Goal: Check status: Check status

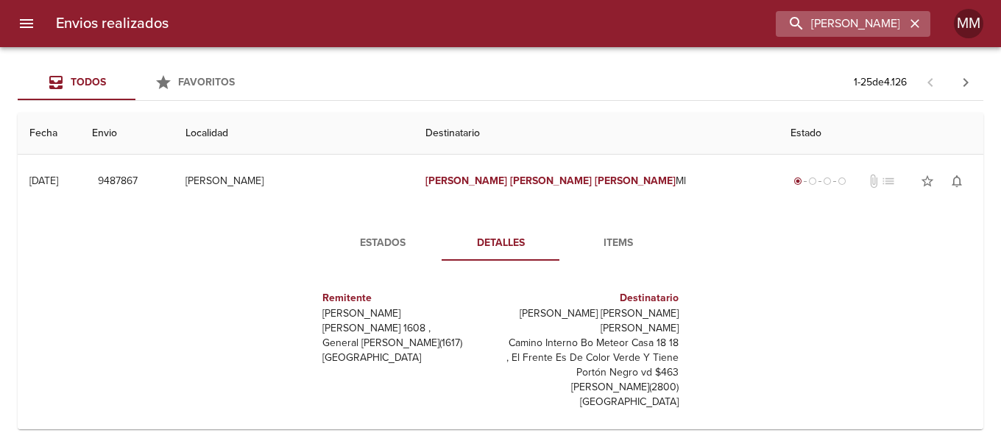
scroll to position [221, 0]
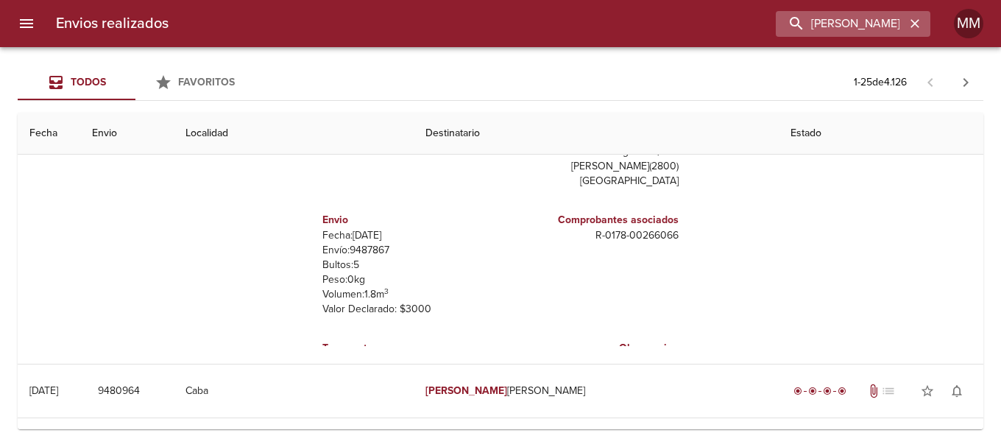
click at [914, 21] on icon "button" at bounding box center [914, 23] width 15 height 15
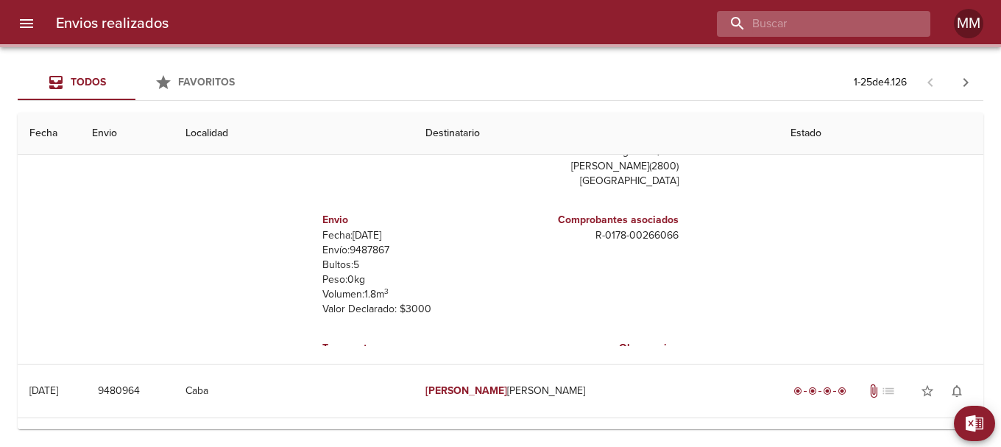
click at [853, 24] on input "buscar" at bounding box center [811, 24] width 188 height 26
paste input "ANGELES [PERSON_NAME] ML"
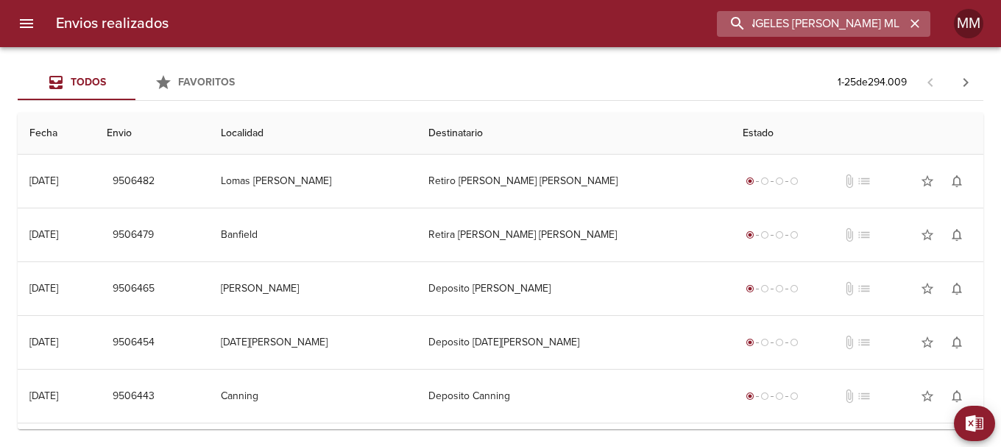
type input "ANGELES [PERSON_NAME] ML"
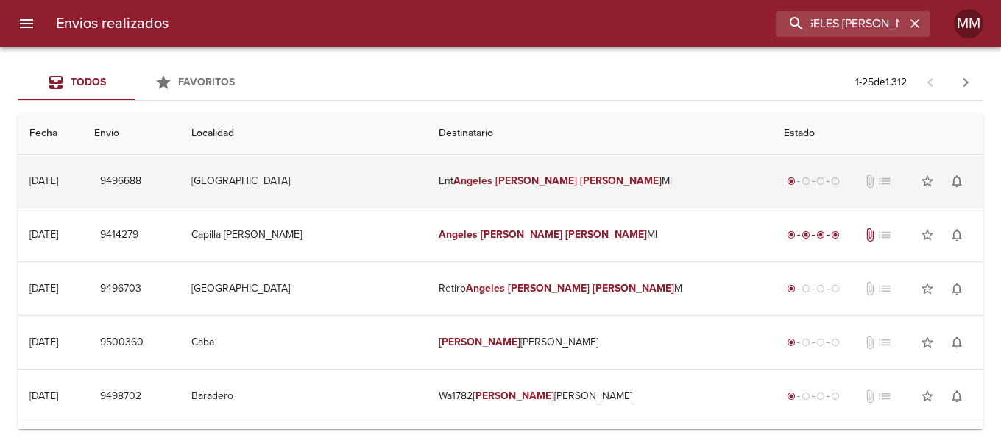
click at [547, 176] on em "[PERSON_NAME]" at bounding box center [536, 180] width 82 height 13
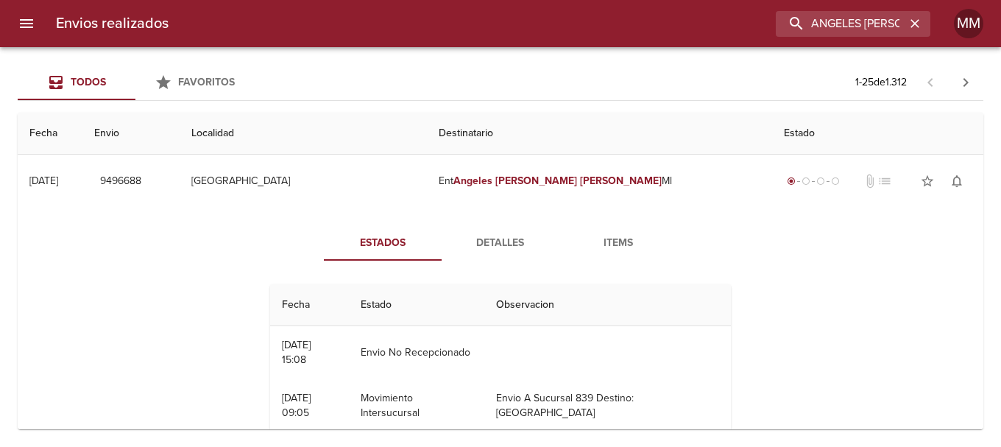
click at [492, 244] on span "Detalles" at bounding box center [500, 243] width 100 height 18
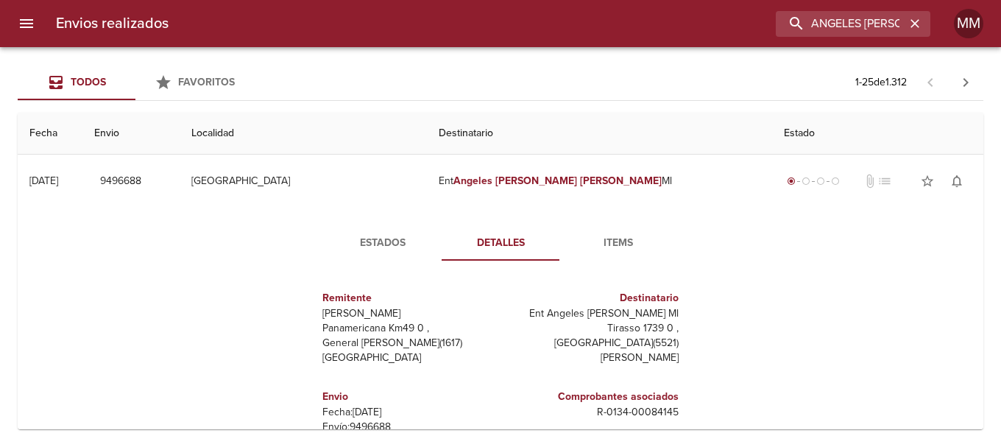
click at [625, 238] on span "Items" at bounding box center [618, 243] width 100 height 18
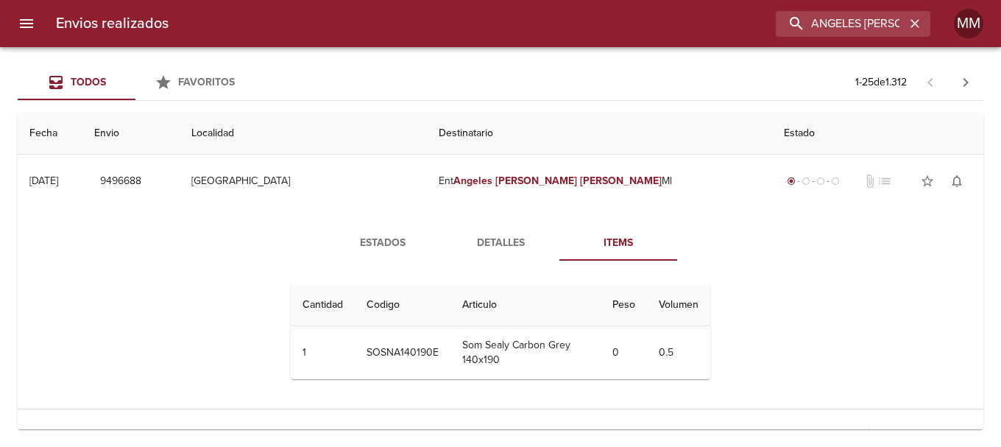
click at [470, 241] on span "Detalles" at bounding box center [500, 243] width 100 height 18
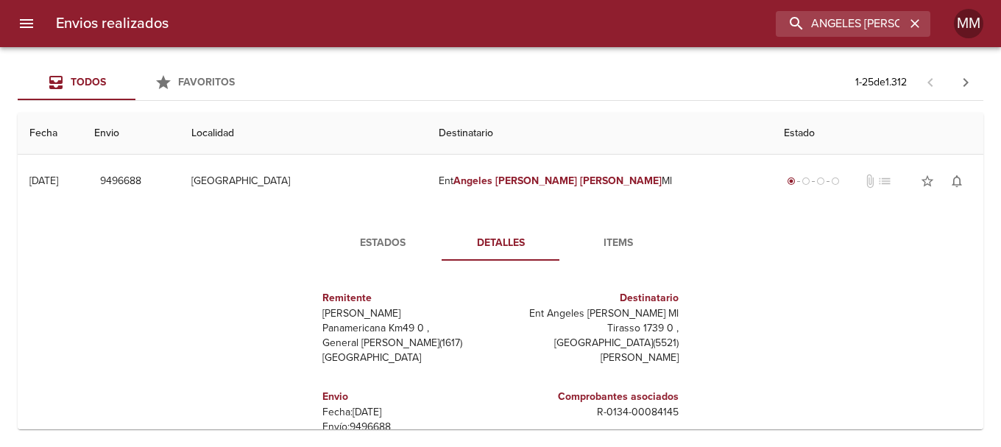
click at [374, 241] on span "Estados" at bounding box center [383, 243] width 100 height 18
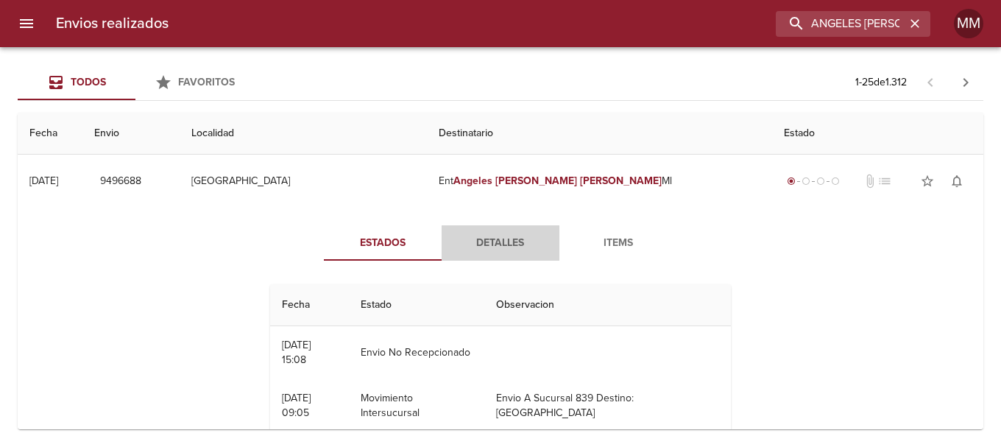
click at [493, 245] on span "Detalles" at bounding box center [500, 243] width 100 height 18
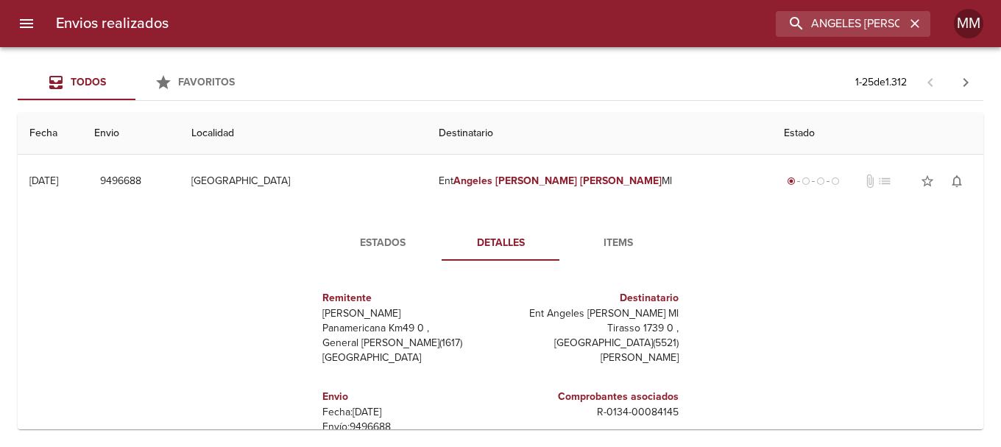
scroll to position [147, 0]
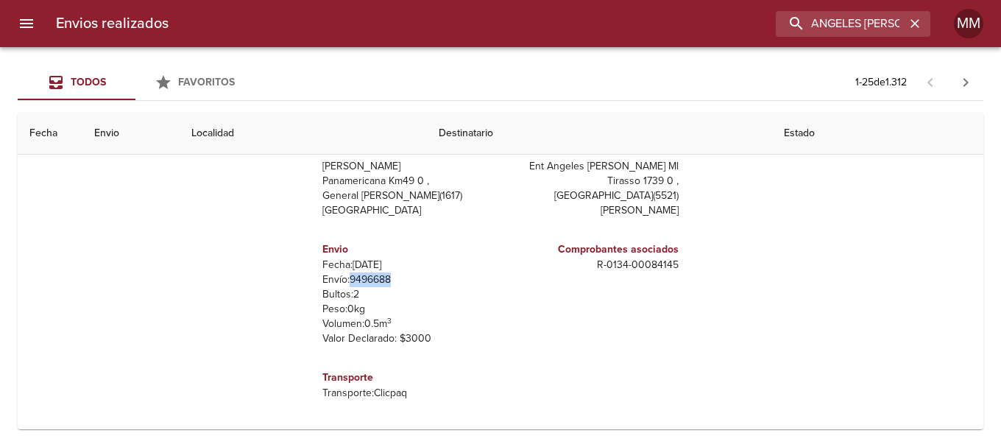
drag, startPoint x: 348, startPoint y: 276, endPoint x: 392, endPoint y: 275, distance: 44.1
click at [392, 275] on p "Envío: 9496688" at bounding box center [408, 279] width 172 height 15
copy p "9496688"
drag, startPoint x: 601, startPoint y: 263, endPoint x: 682, endPoint y: 258, distance: 81.1
click at [682, 258] on div "Remitente Wamaro Tortuguitas Panamericana Km49 0 , General [PERSON_NAME] ( 1617…" at bounding box center [500, 271] width 405 height 293
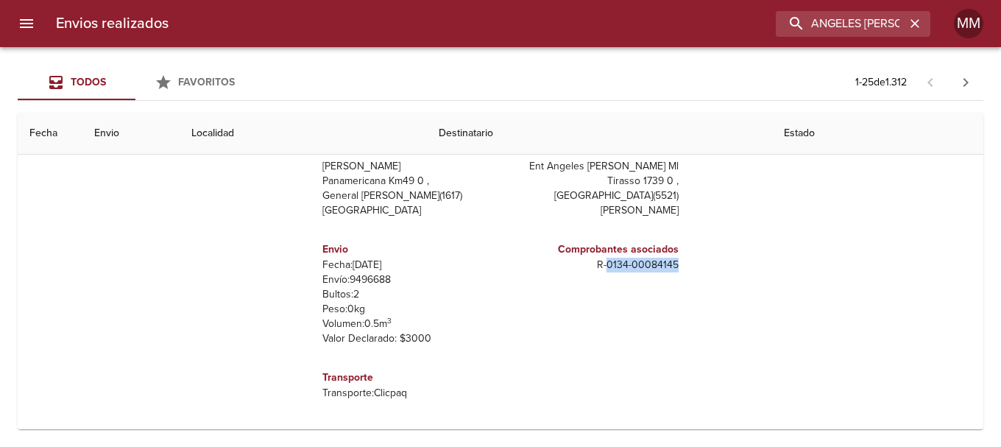
copy p "0134 - 00084145"
